Goal: Find specific page/section: Find specific page/section

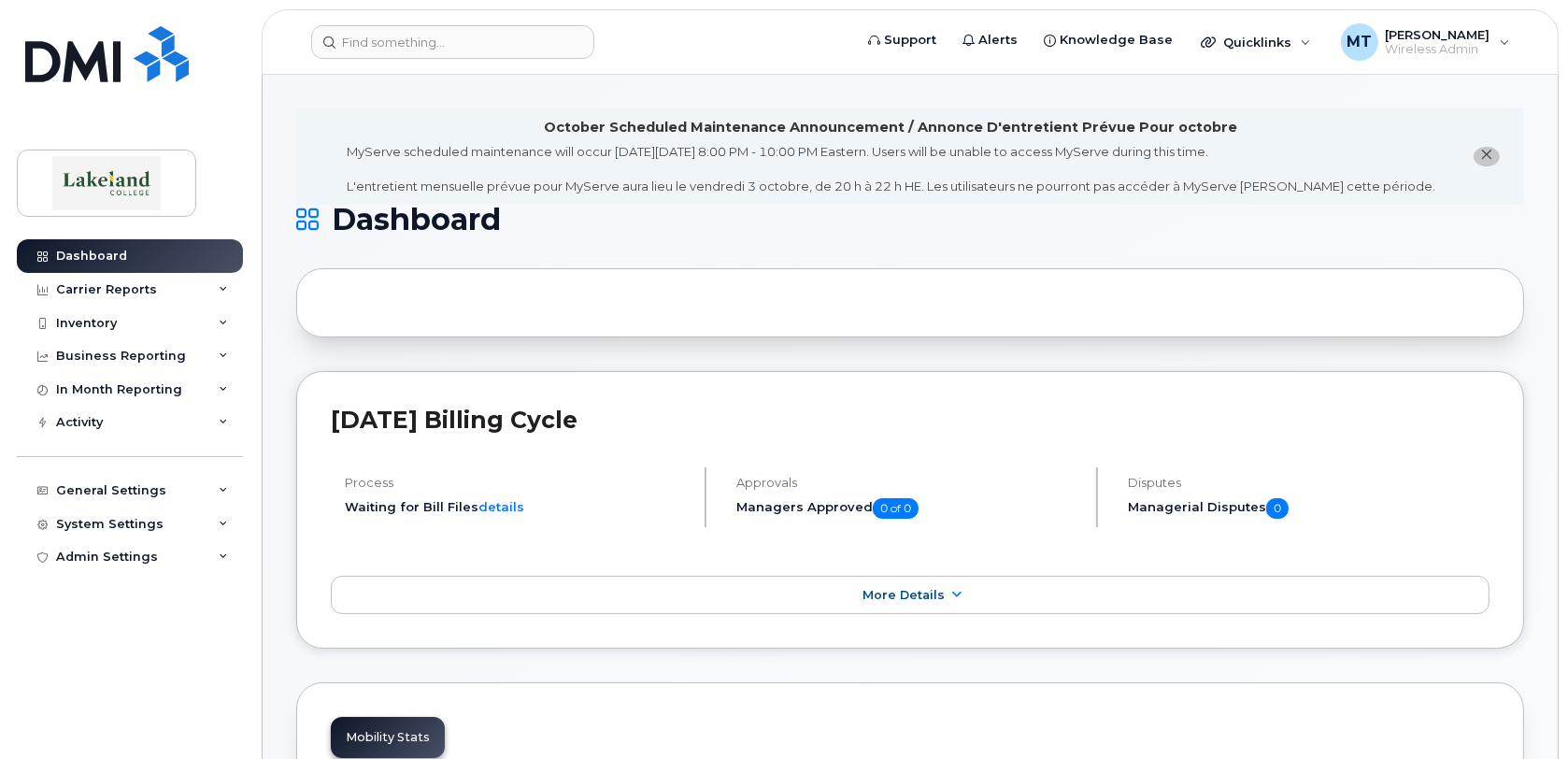
click at [364, 40] on input at bounding box center [452, 42] width 283 height 34
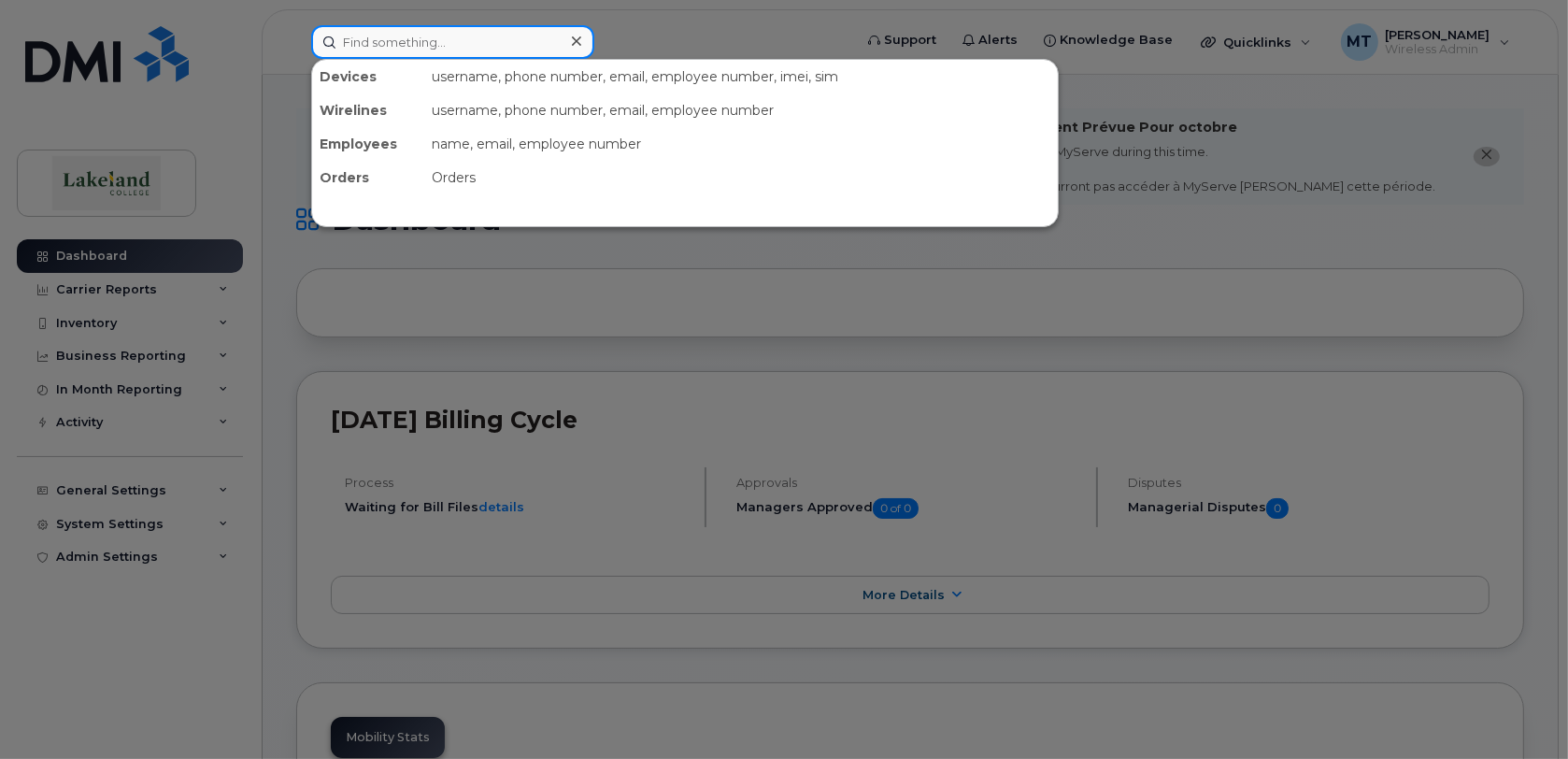
paste input "7808080065"
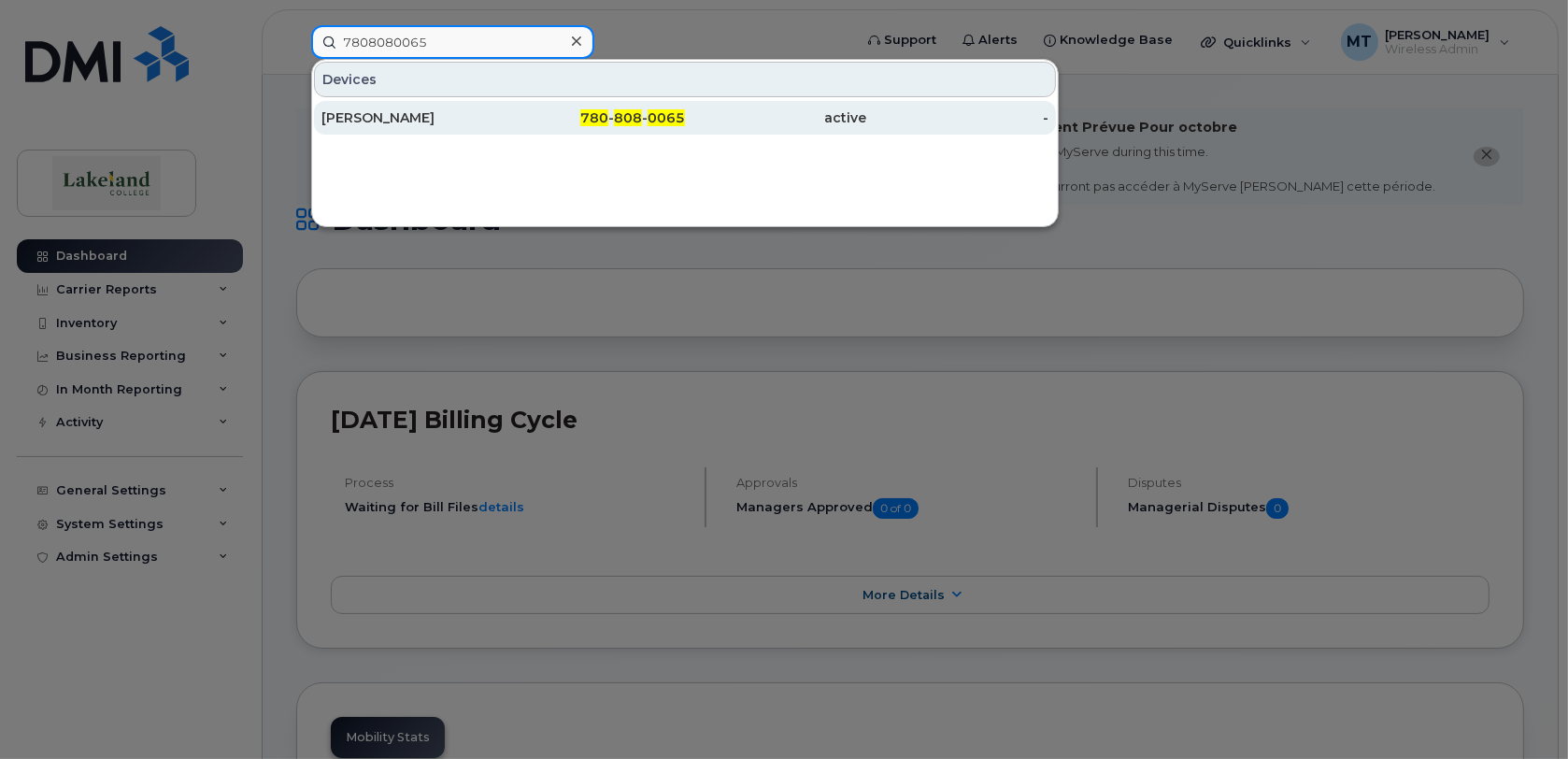
type input "7808080065"
click at [379, 116] on div "[PERSON_NAME]" at bounding box center [412, 117] width 182 height 18
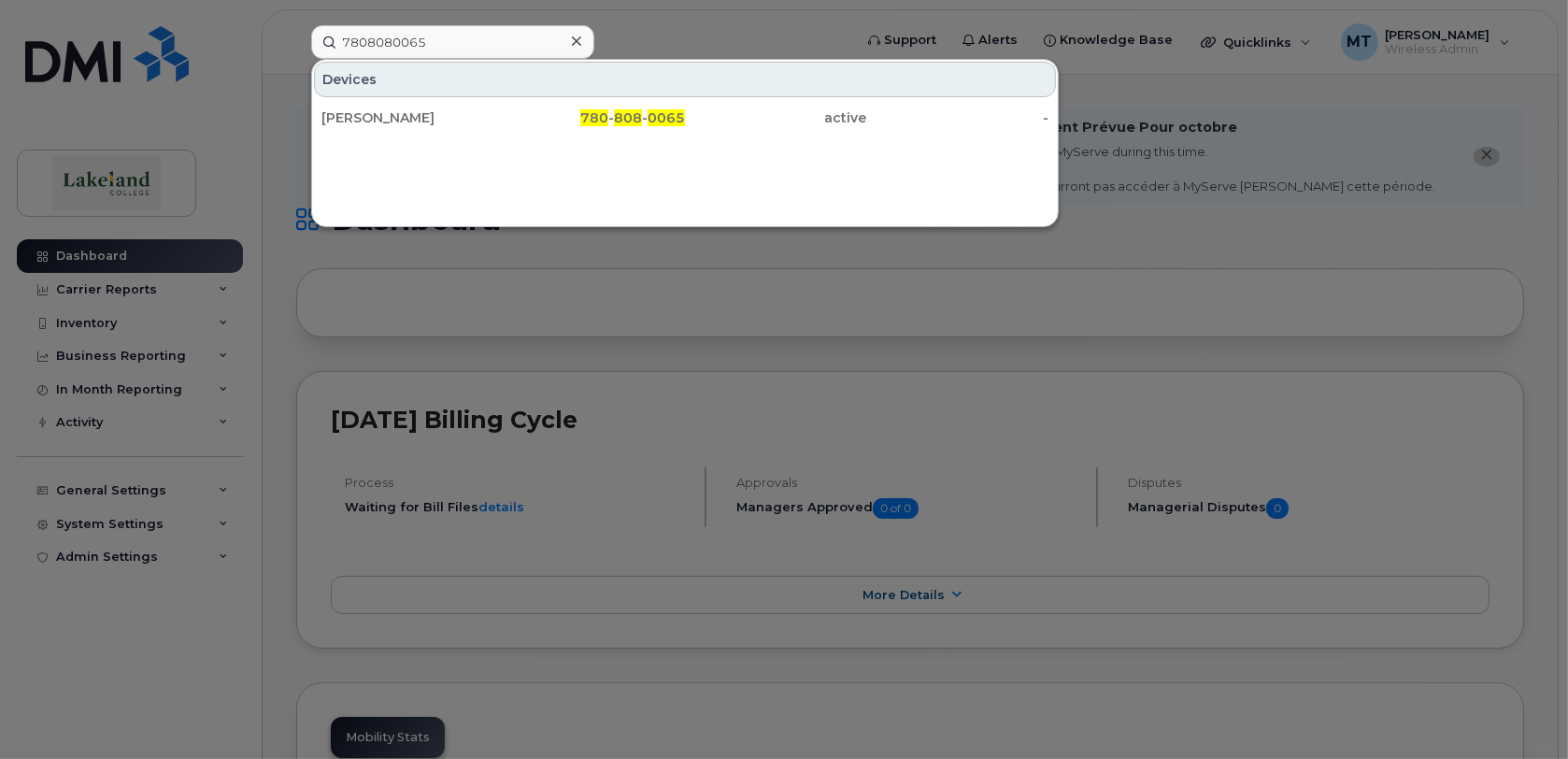
drag, startPoint x: 379, startPoint y: 116, endPoint x: 438, endPoint y: 136, distance: 62.3
click at [379, 116] on div "[PERSON_NAME]" at bounding box center [412, 117] width 182 height 18
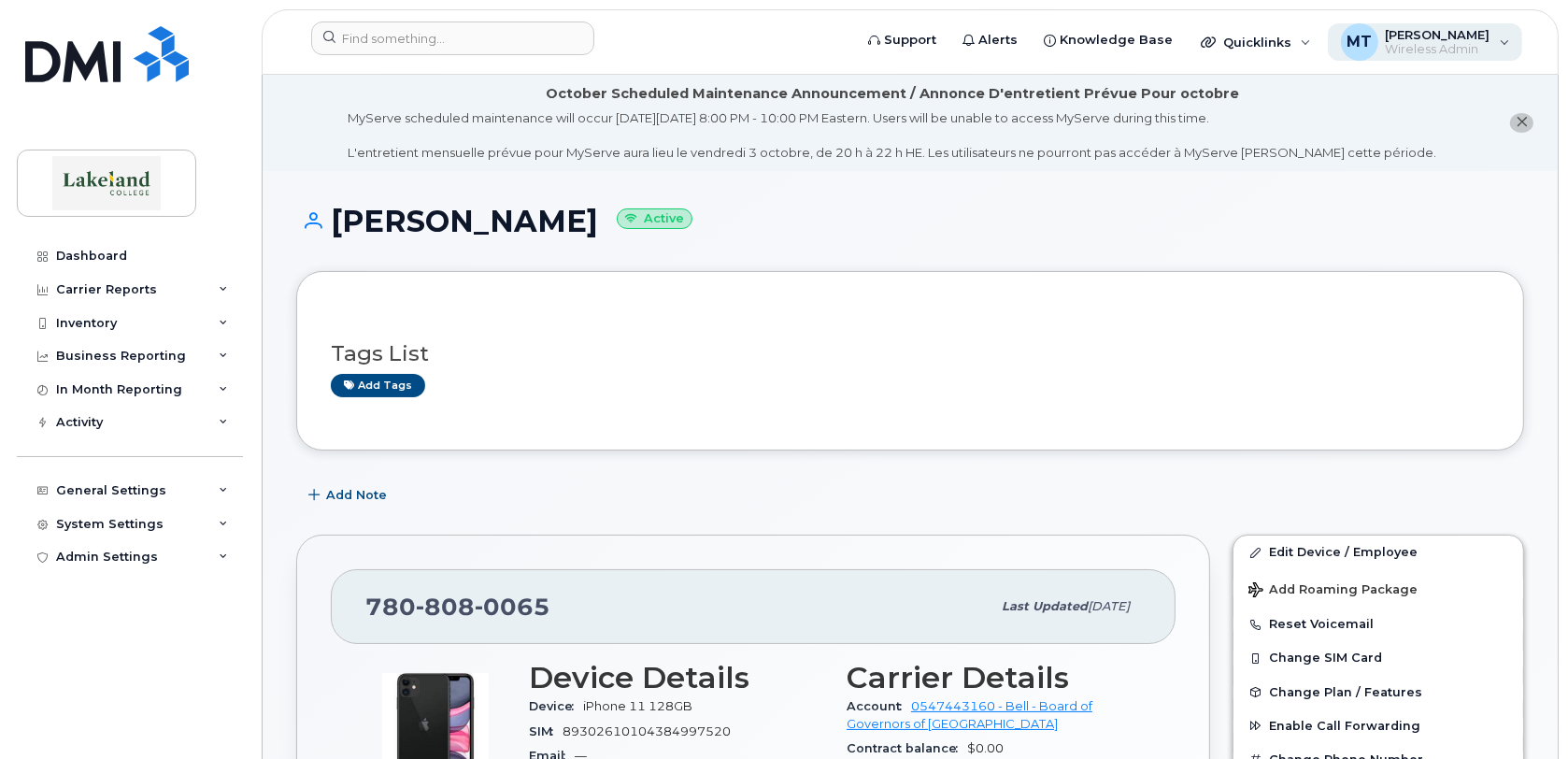
click at [1401, 42] on span "Wireless Admin" at bounding box center [1438, 49] width 104 height 14
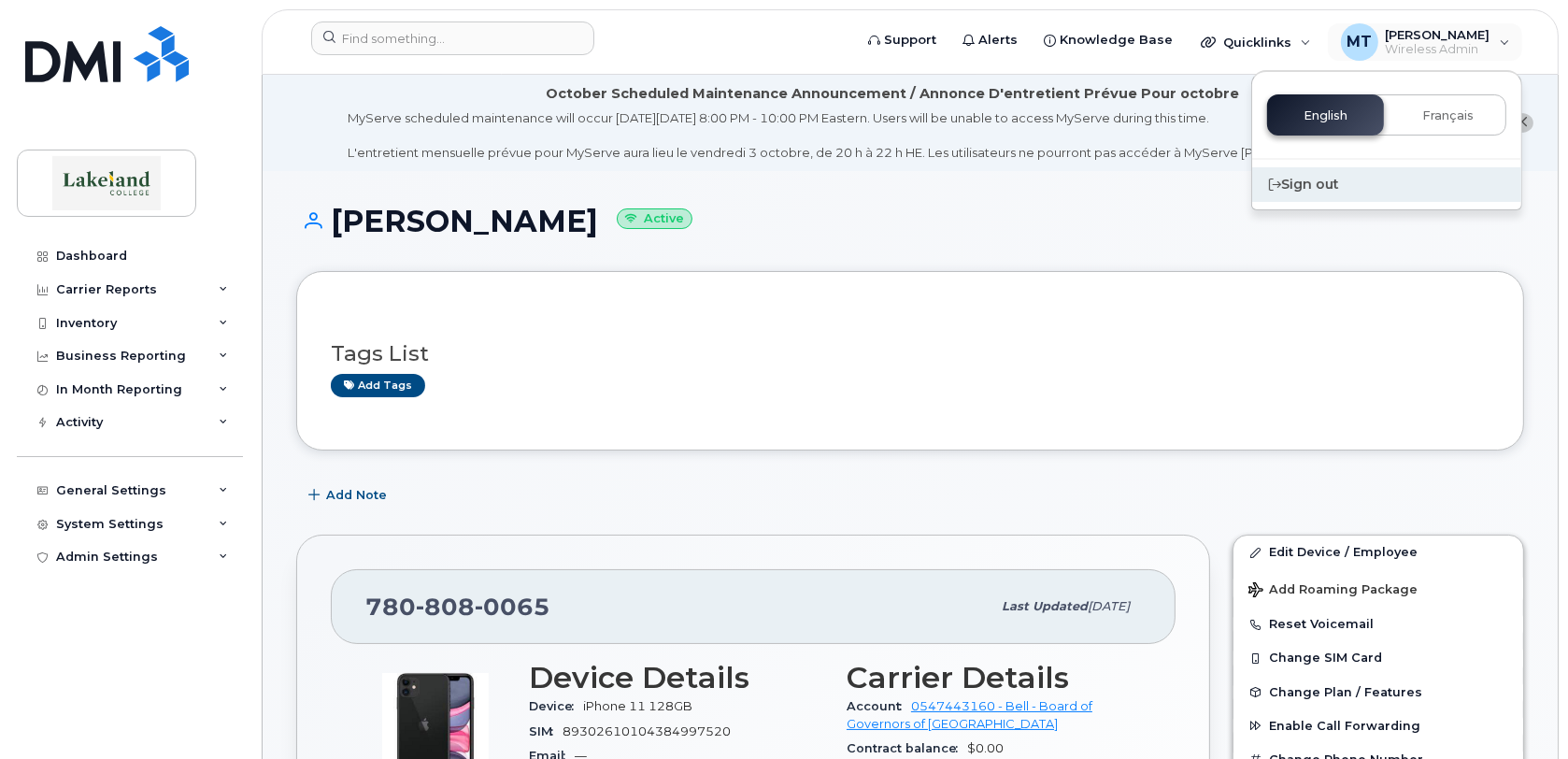
click at [1331, 185] on div "Sign out" at bounding box center [1386, 184] width 269 height 35
